Goal: Transaction & Acquisition: Download file/media

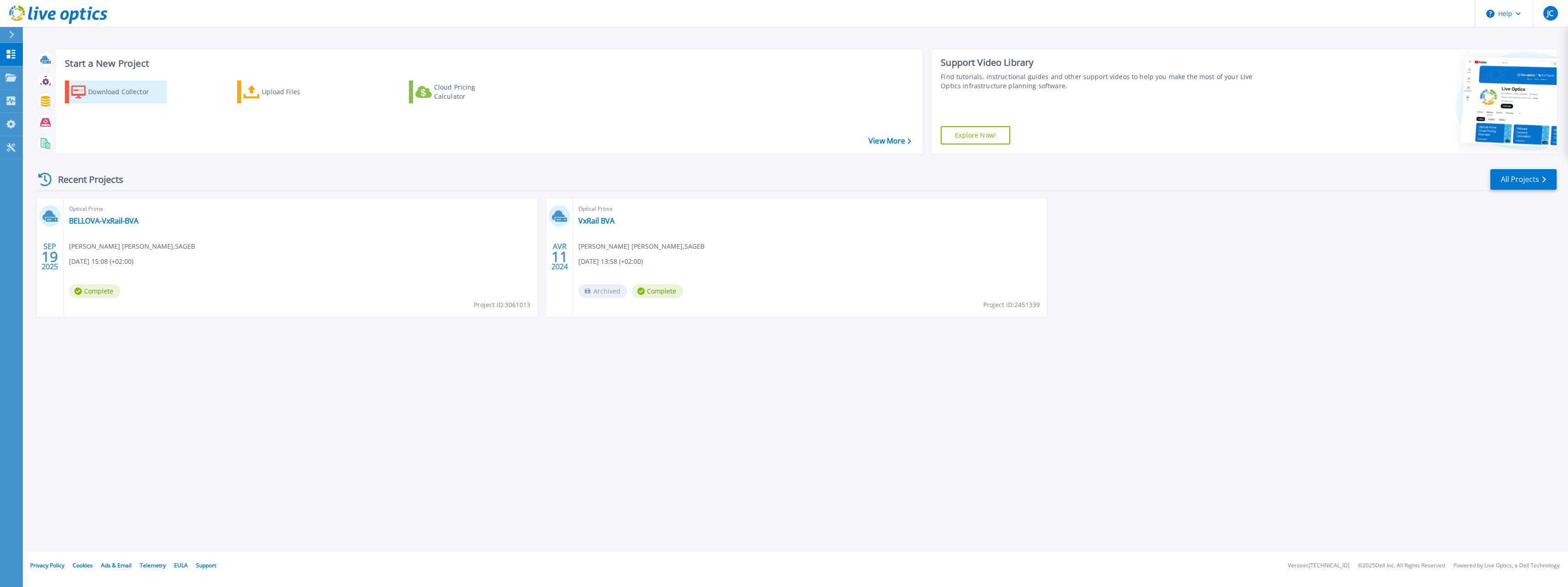
click at [117, 91] on div "Download Collector" at bounding box center [125, 92] width 73 height 18
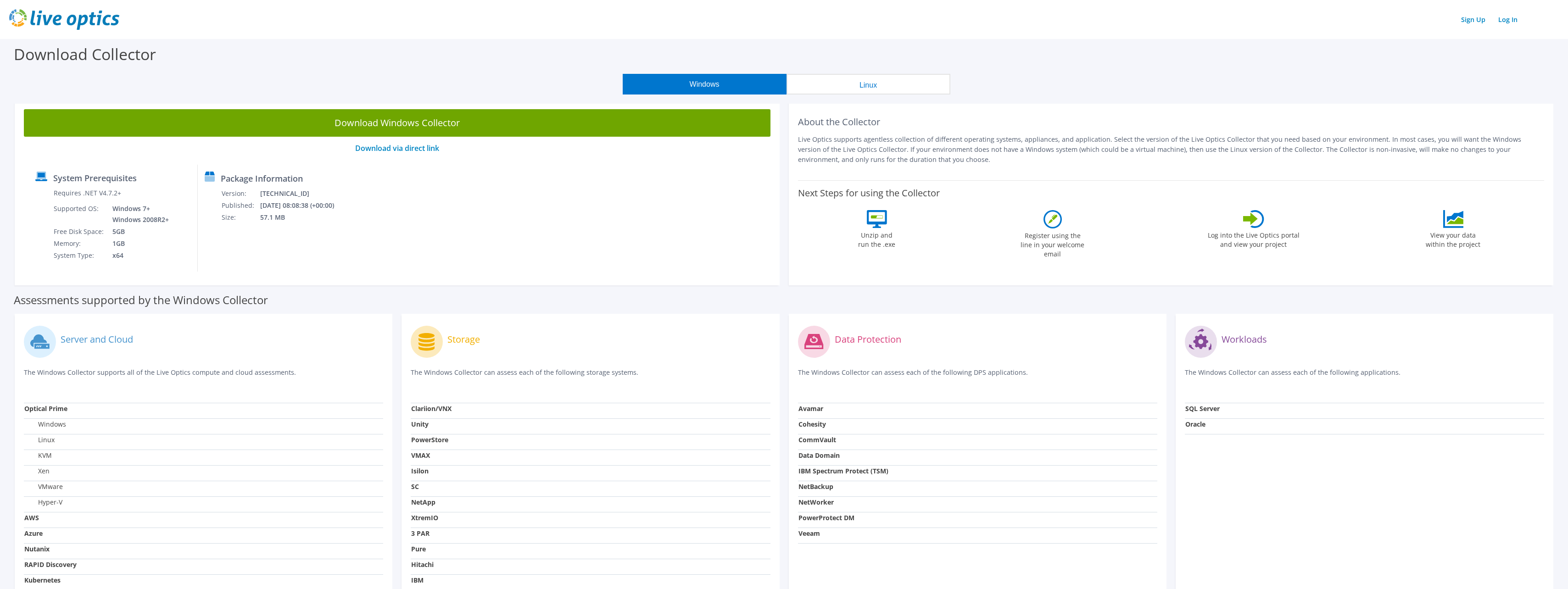
click at [352, 126] on link "Download Windows Collector" at bounding box center [397, 123] width 746 height 27
